Goal: Information Seeking & Learning: Learn about a topic

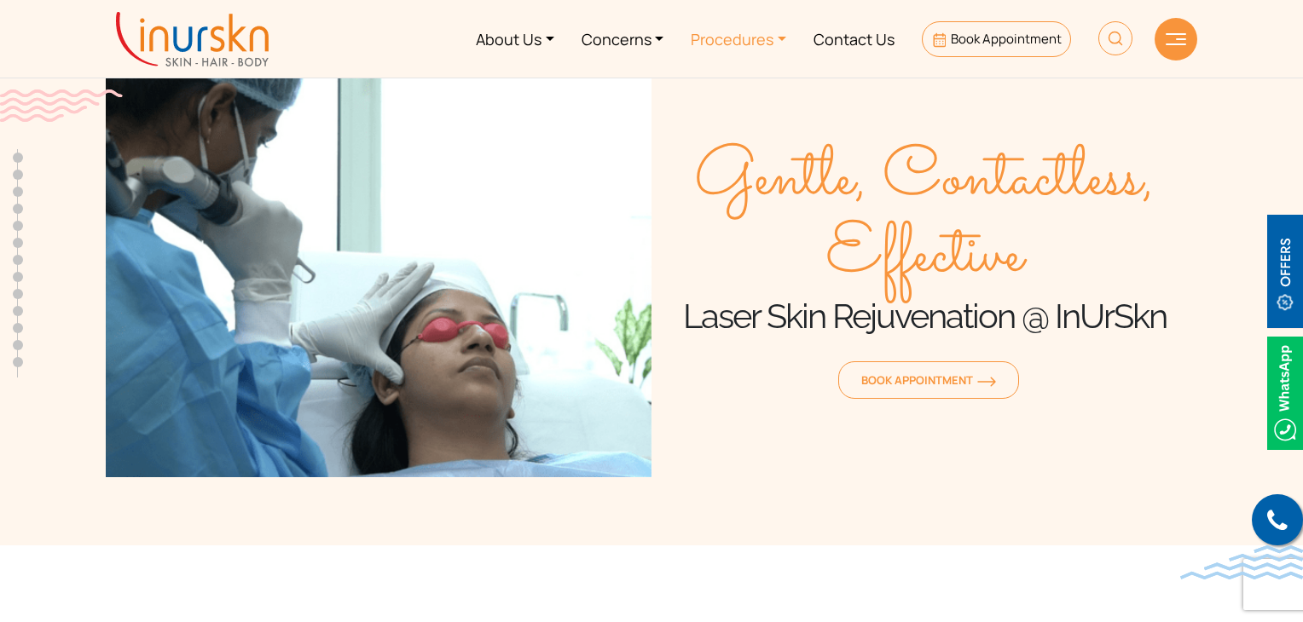
click at [770, 46] on link "Procedures" at bounding box center [738, 39] width 123 height 64
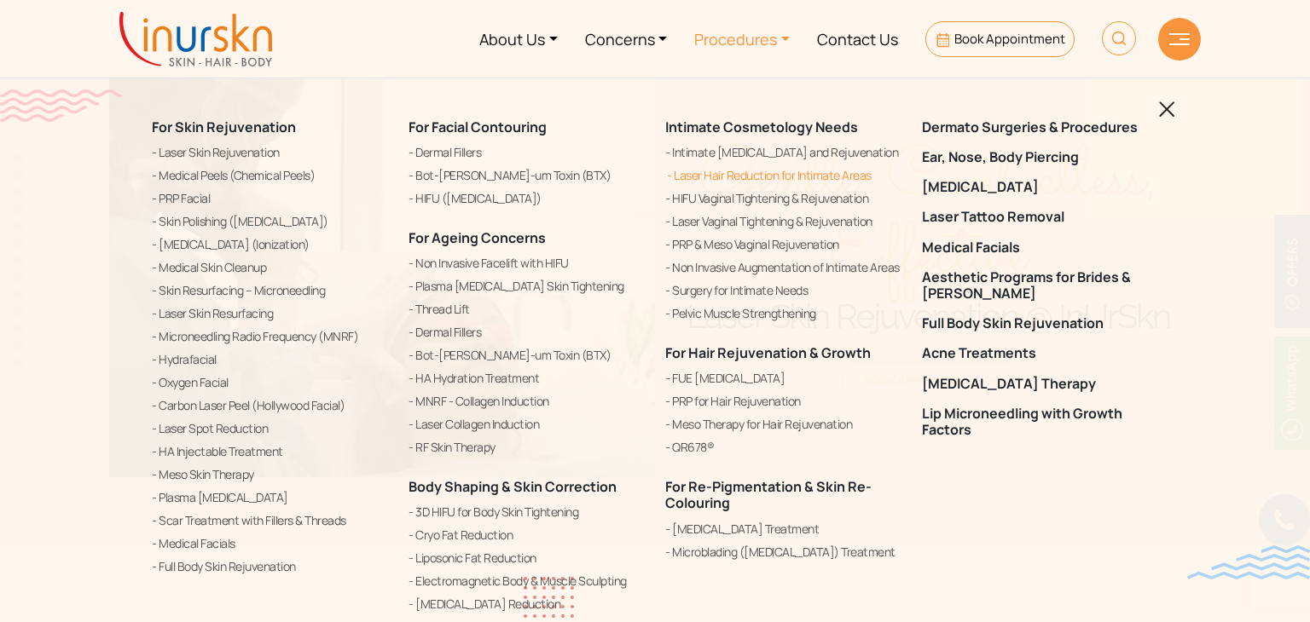
click at [834, 185] on link "Laser Hair Reduction for Intimate Areas" at bounding box center [783, 175] width 236 height 20
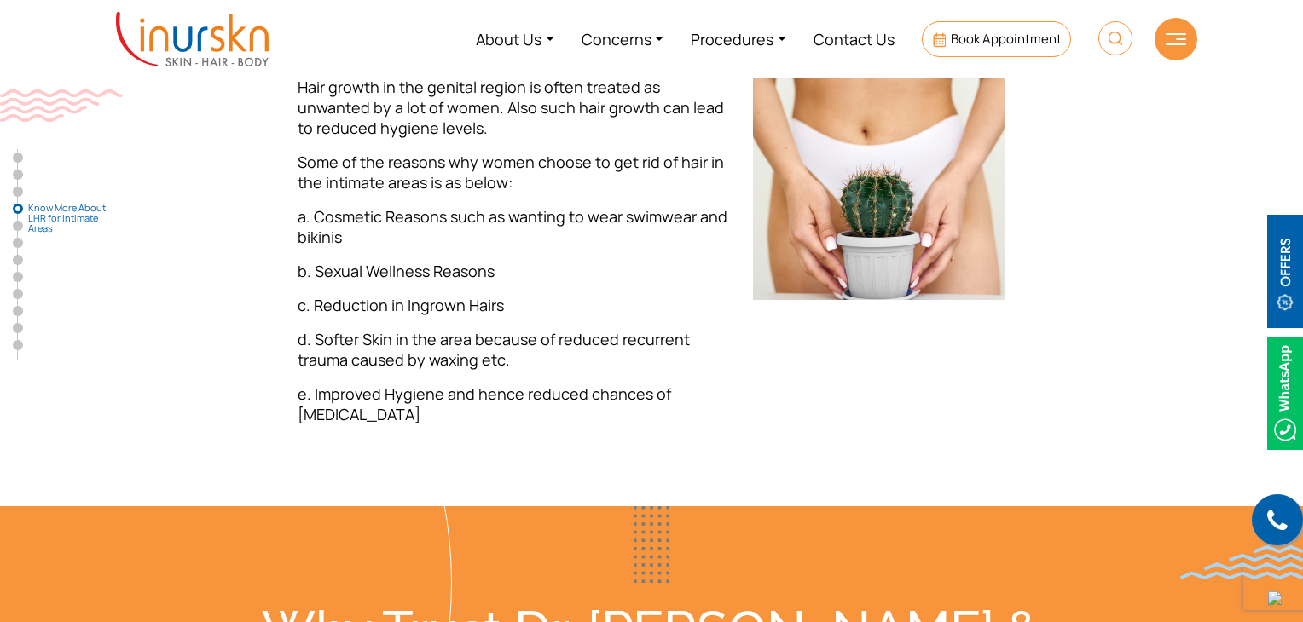
scroll to position [2391, 0]
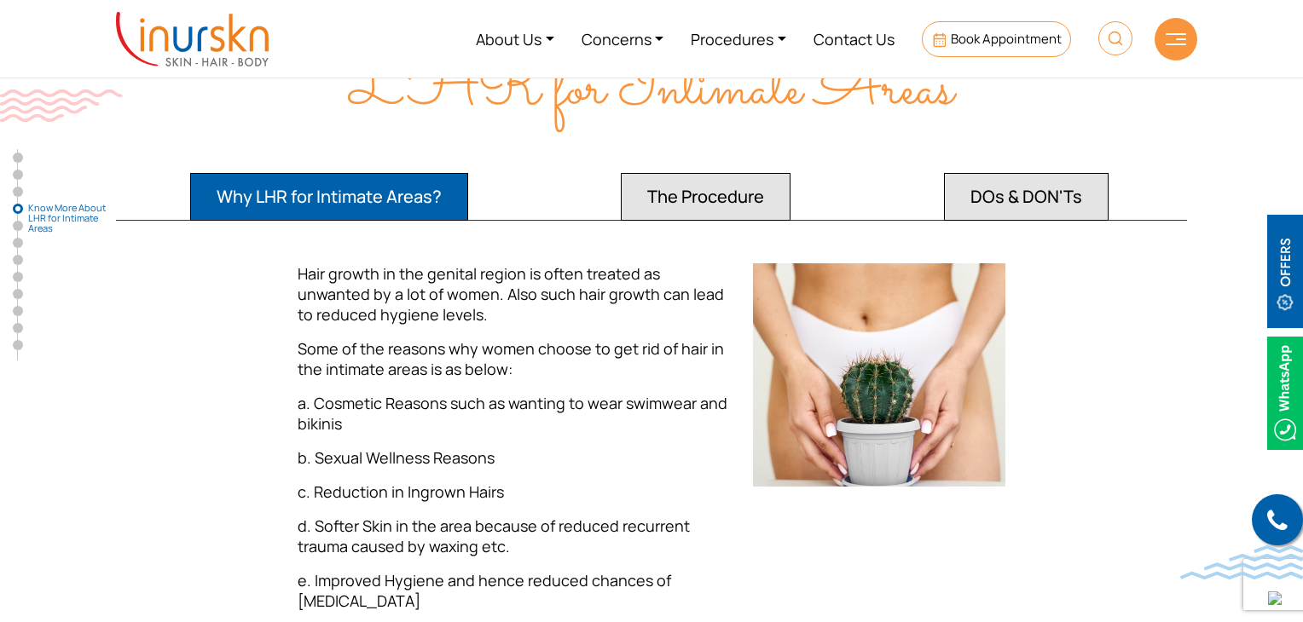
click at [776, 175] on button "The Procedure" at bounding box center [706, 197] width 170 height 48
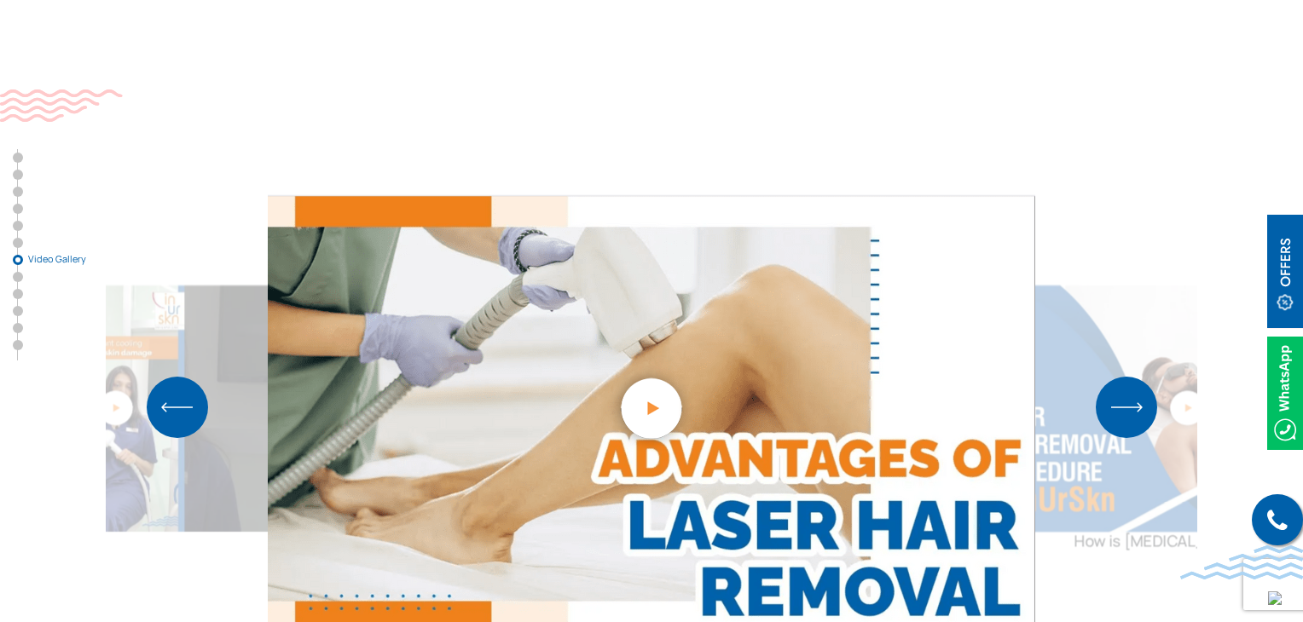
scroll to position [5049, 0]
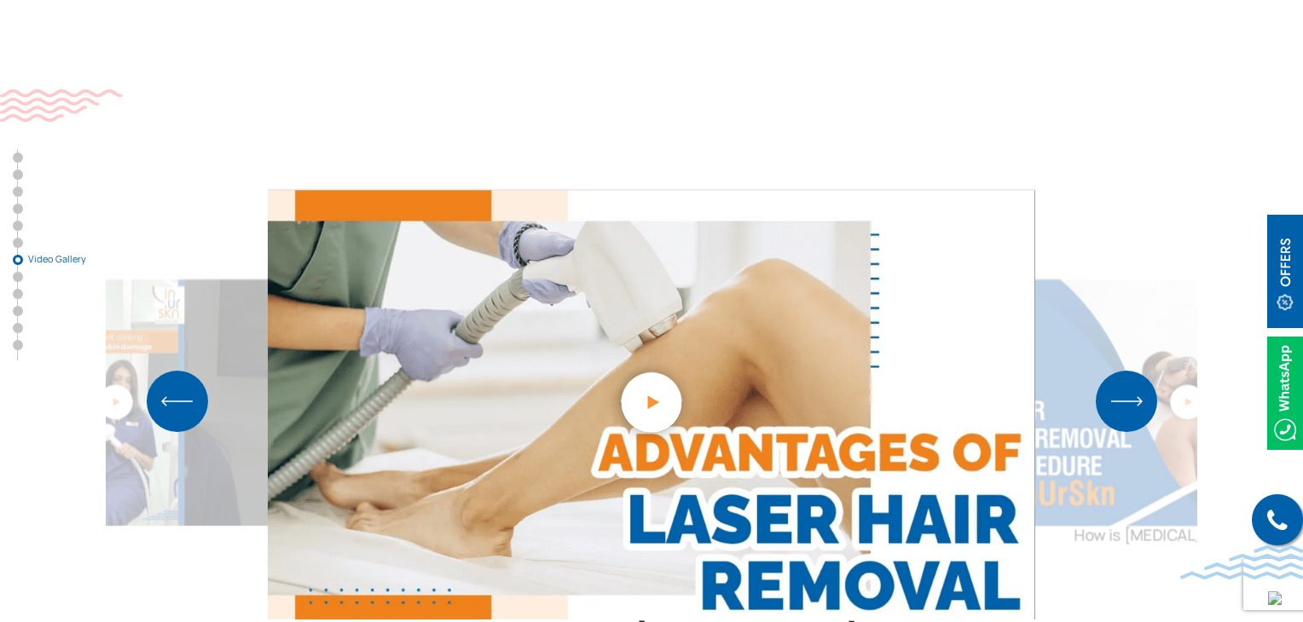
click at [1140, 371] on img "Next slide" at bounding box center [1126, 401] width 61 height 61
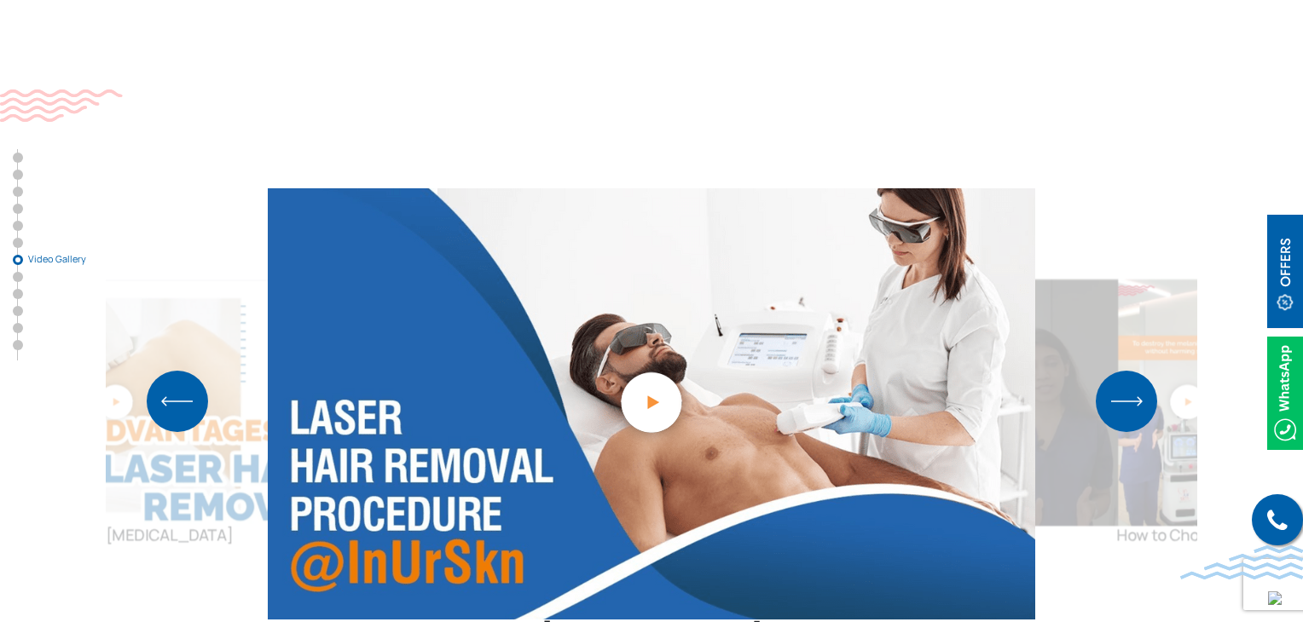
click at [1140, 371] on img "Next slide" at bounding box center [1126, 401] width 61 height 61
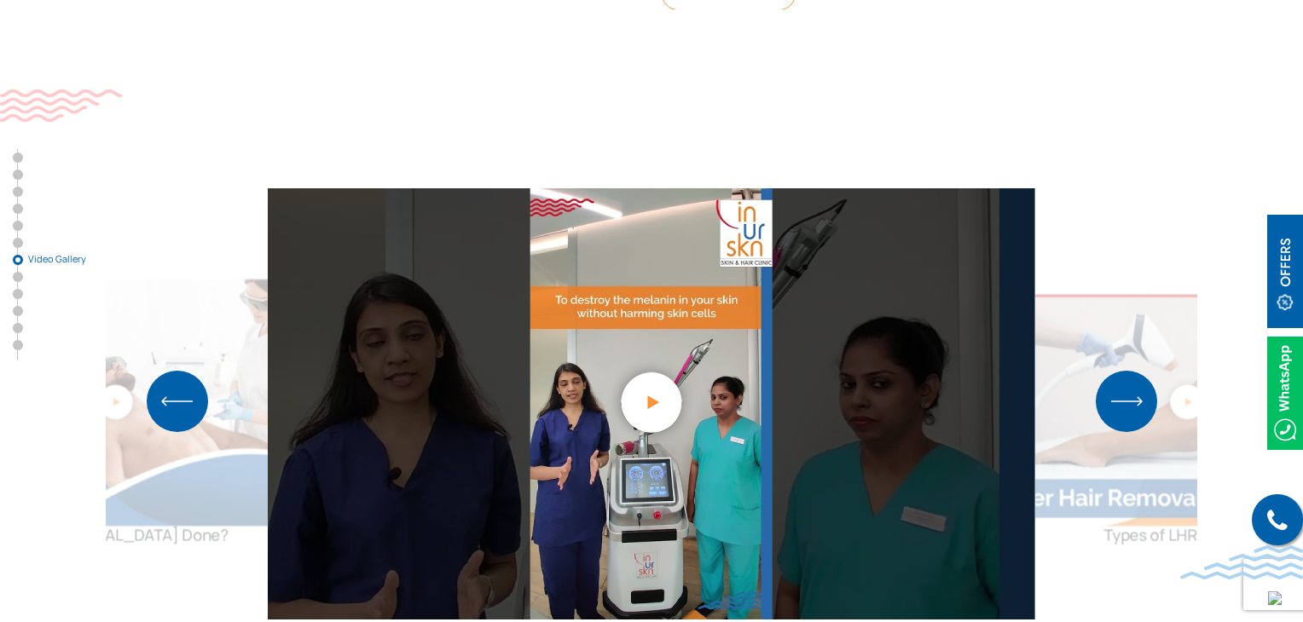
click at [1140, 371] on img "Next slide" at bounding box center [1126, 401] width 61 height 61
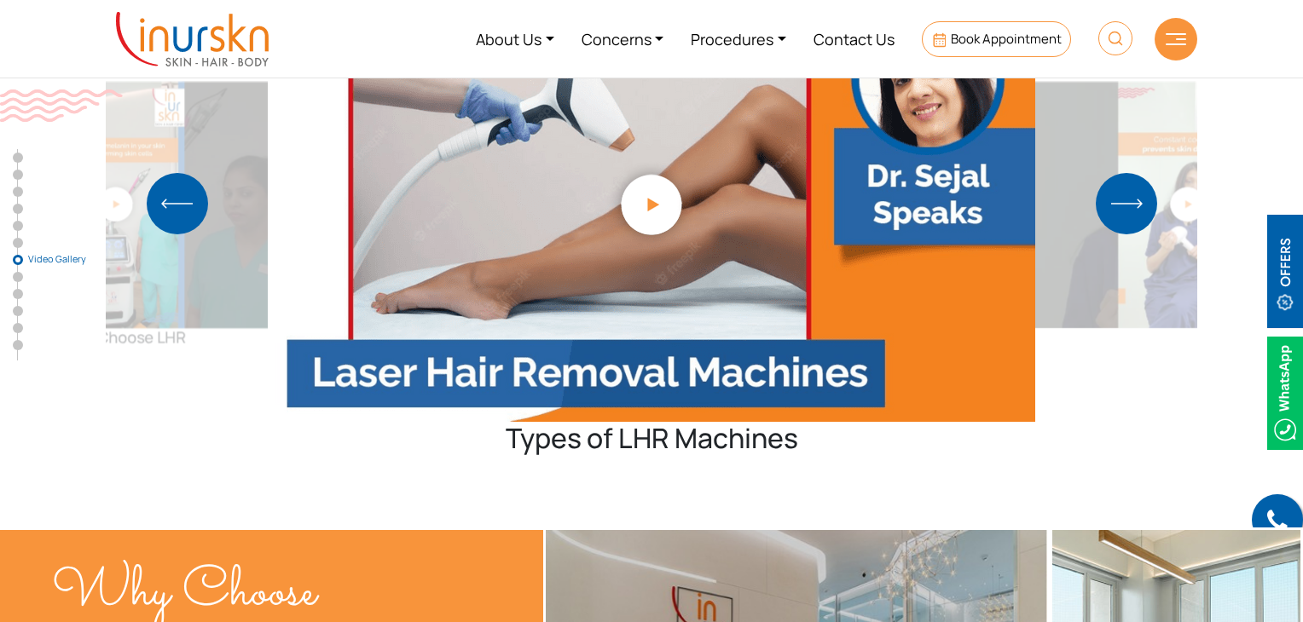
scroll to position [5075, 0]
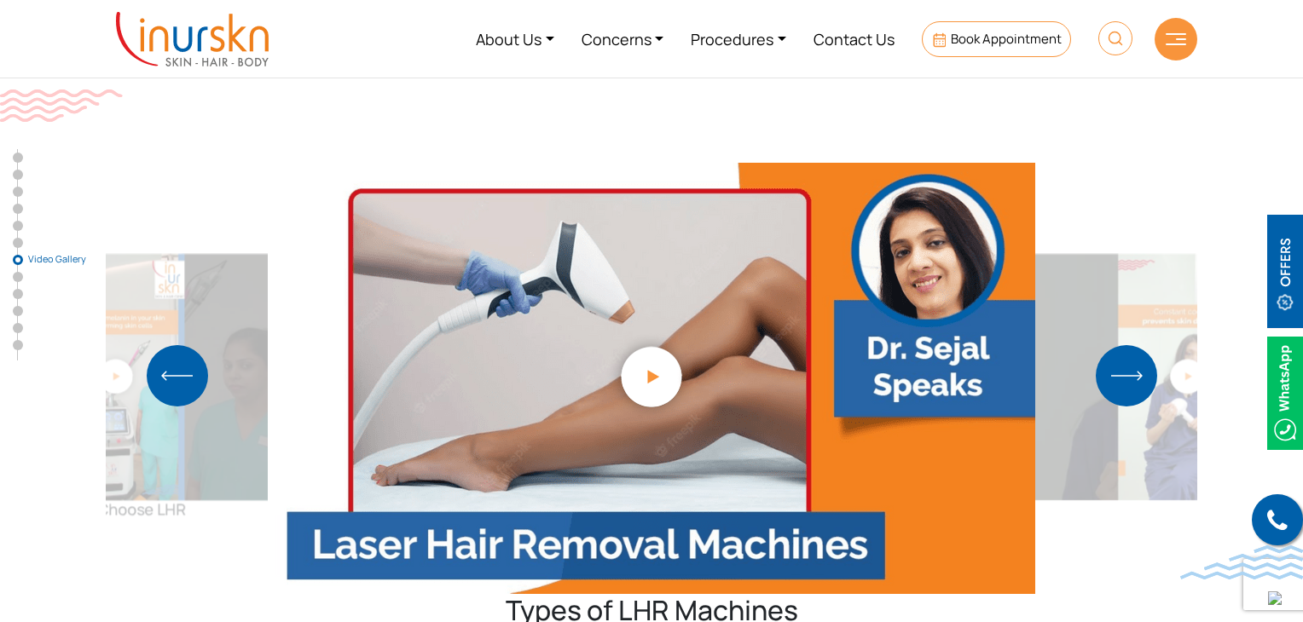
click at [1125, 345] on img "Next slide" at bounding box center [1126, 375] width 61 height 61
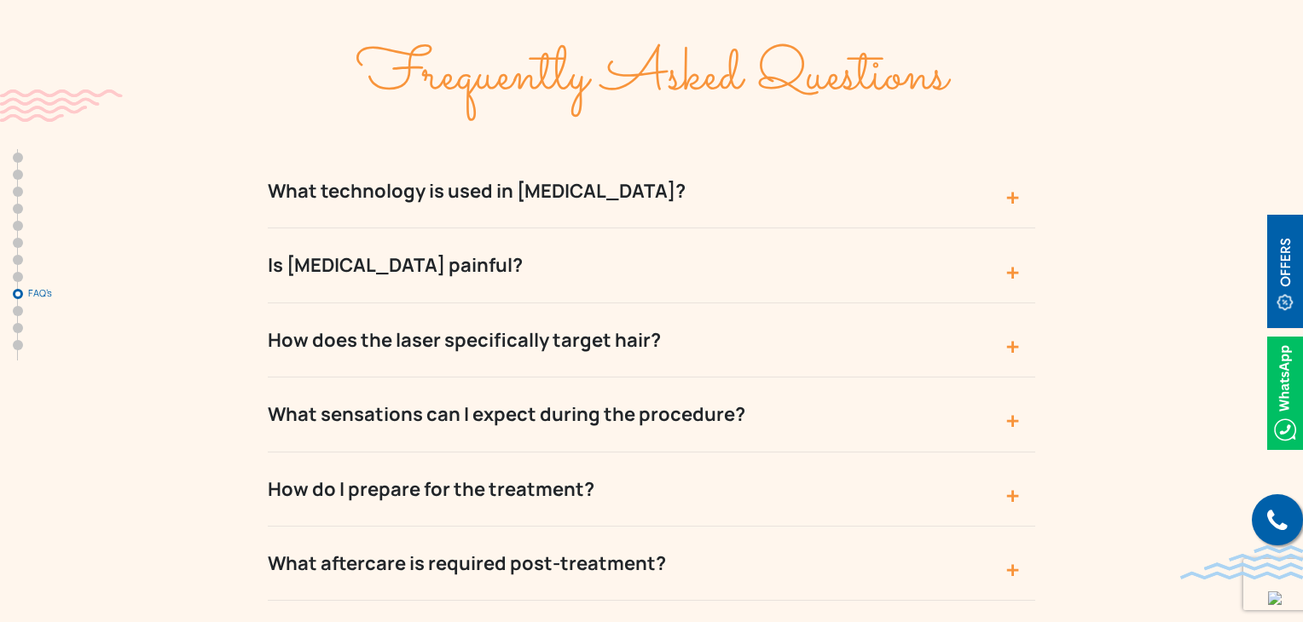
scroll to position [6988, 0]
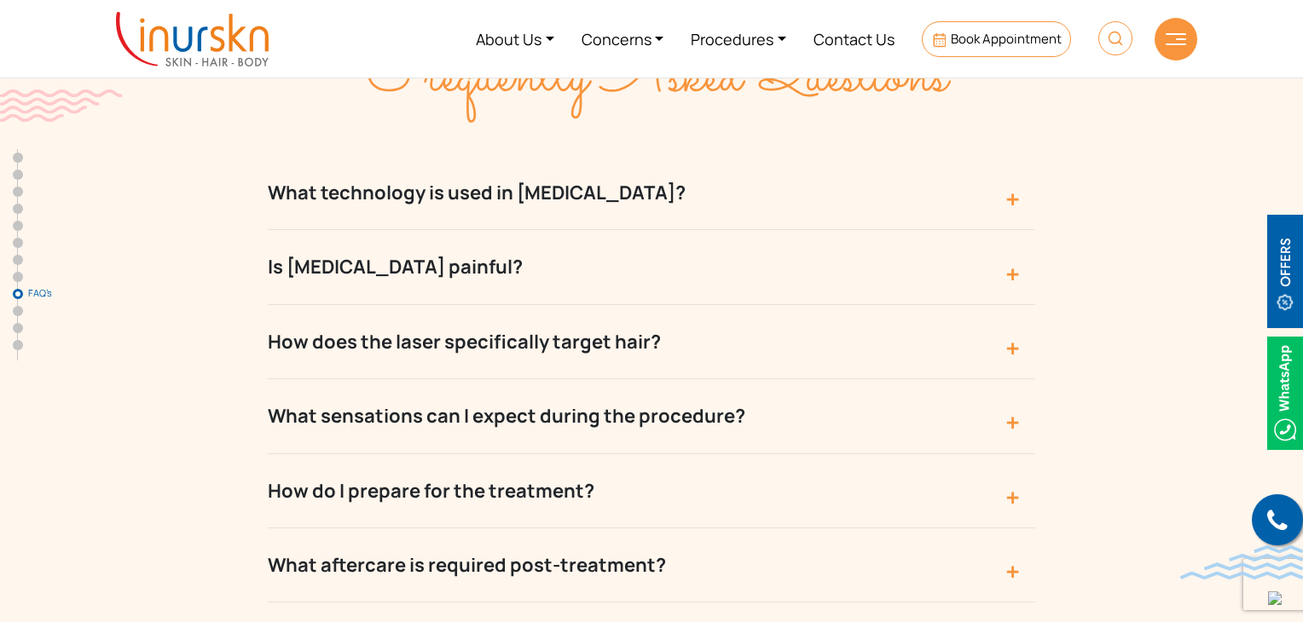
click at [1015, 230] on button "Is laser hair removal painful?" at bounding box center [651, 267] width 767 height 74
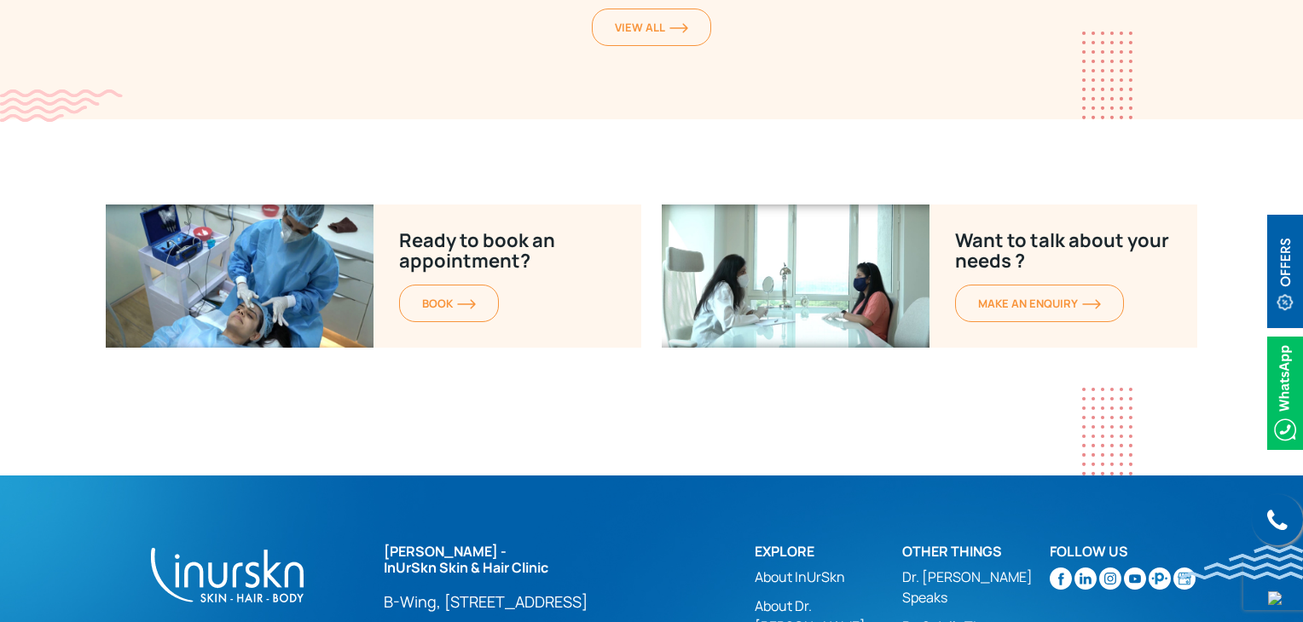
scroll to position [9773, 0]
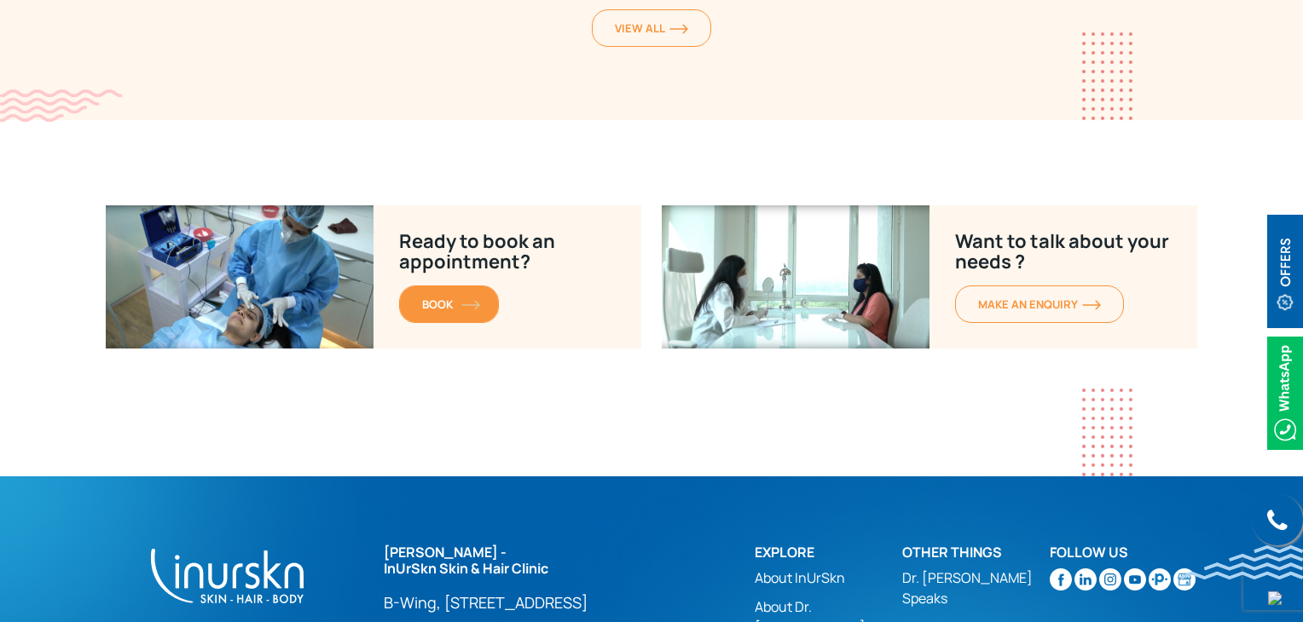
click at [449, 286] on link "BOOK" at bounding box center [449, 305] width 100 height 38
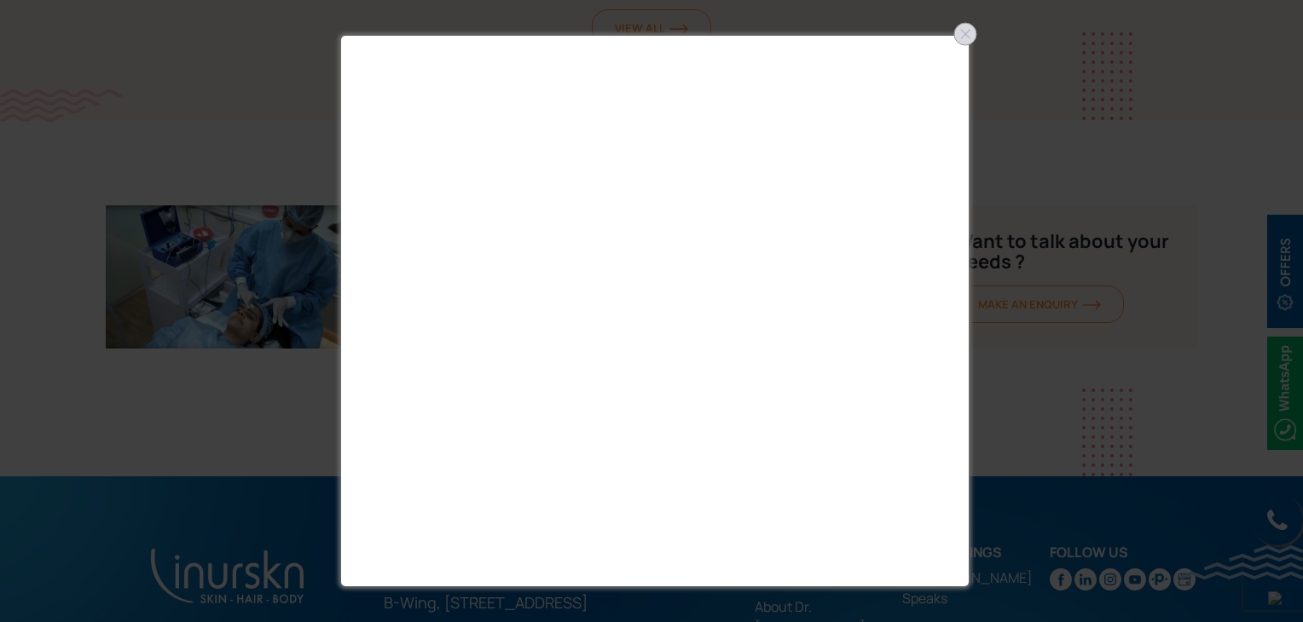
click at [955, 20] on div at bounding box center [965, 33] width 27 height 27
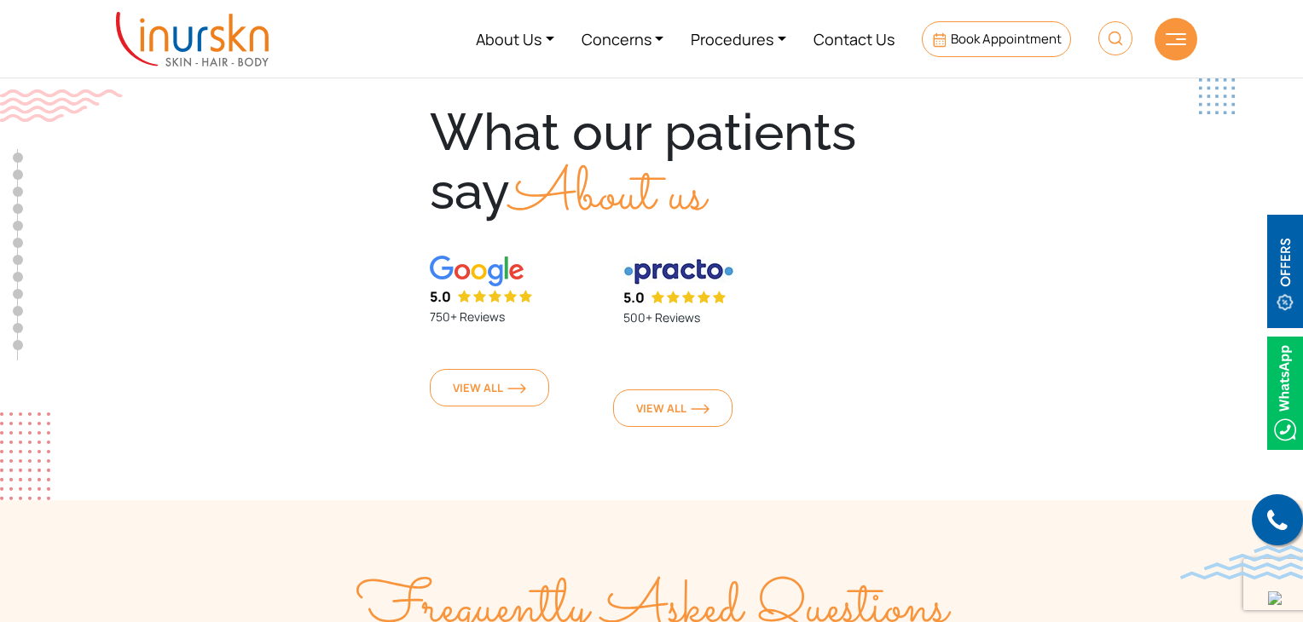
scroll to position [6300, 0]
